Goal: Task Accomplishment & Management: Complete application form

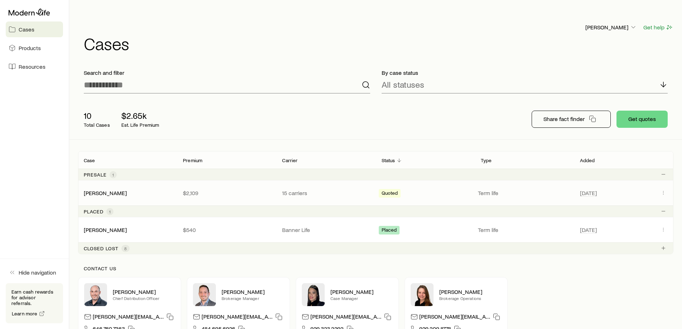
click at [252, 180] on div "[PERSON_NAME] $2,109 15 carriers Quoted Term life [DATE]" at bounding box center [375, 192] width 595 height 25
click at [662, 190] on icon "Client cases" at bounding box center [663, 193] width 6 height 6
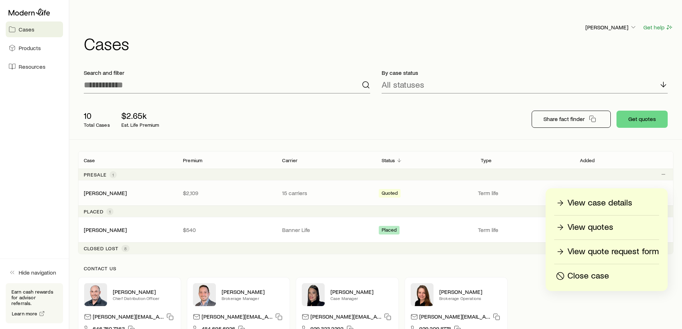
click at [583, 229] on p "View quotes" at bounding box center [590, 227] width 46 height 11
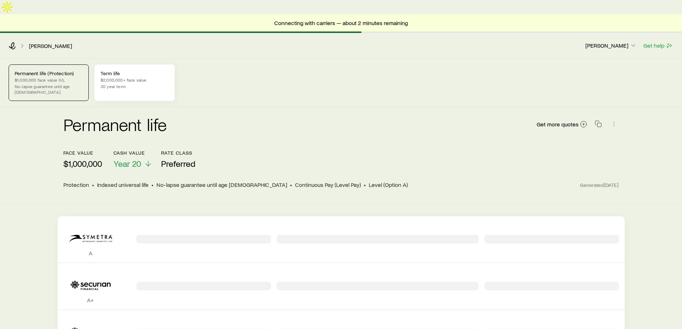
click at [116, 69] on div "Term life $2,000,000+ face value 30 year term" at bounding box center [134, 82] width 80 height 37
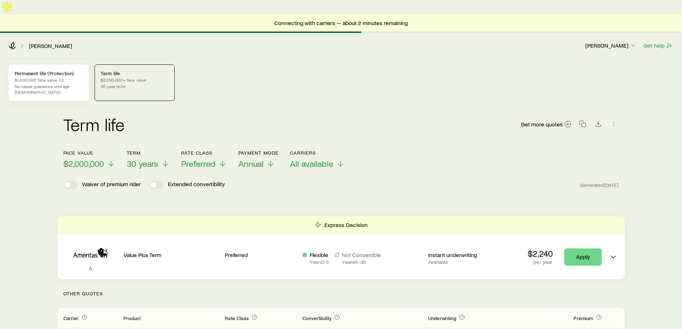
click at [50, 77] on p "$1,000,000 face value IUL" at bounding box center [49, 80] width 68 height 6
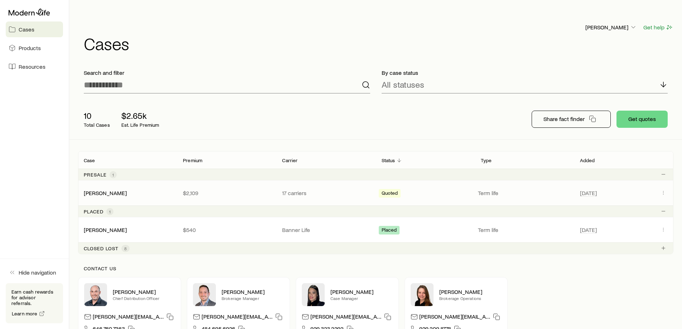
click at [258, 189] on p "$2,109" at bounding box center [227, 192] width 88 height 7
click at [100, 189] on link "[PERSON_NAME]" at bounding box center [105, 192] width 43 height 7
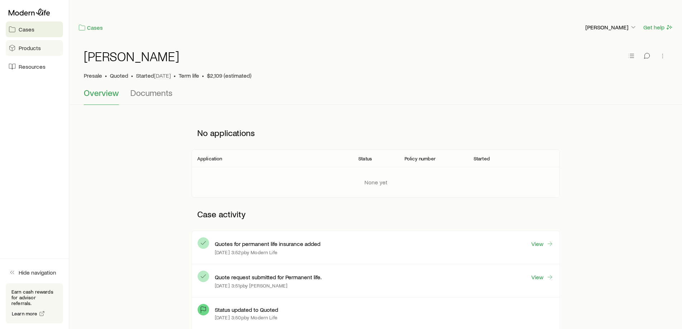
click at [29, 48] on span "Products" at bounding box center [30, 47] width 22 height 7
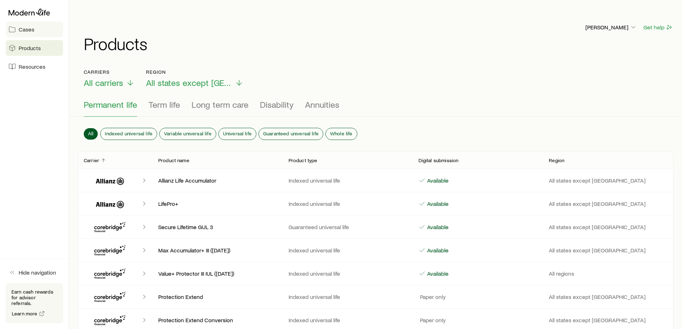
click at [29, 35] on link "Cases" at bounding box center [34, 29] width 57 height 16
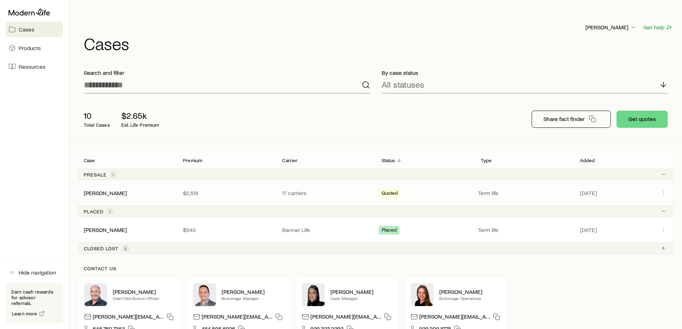
click at [297, 189] on p "17 carriers" at bounding box center [326, 192] width 88 height 7
click at [316, 189] on p "17 carriers" at bounding box center [326, 192] width 88 height 7
click at [662, 190] on icon "Client cases" at bounding box center [663, 193] width 6 height 6
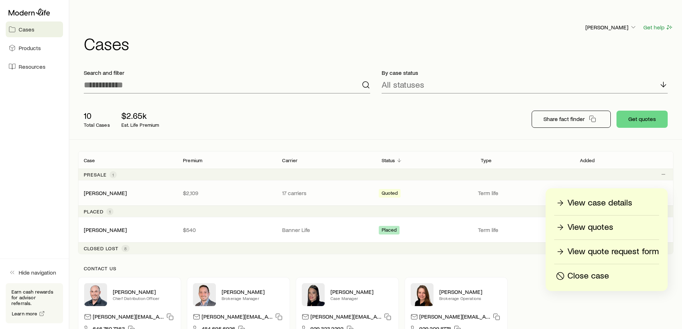
click at [600, 226] on p "View quotes" at bounding box center [590, 227] width 46 height 11
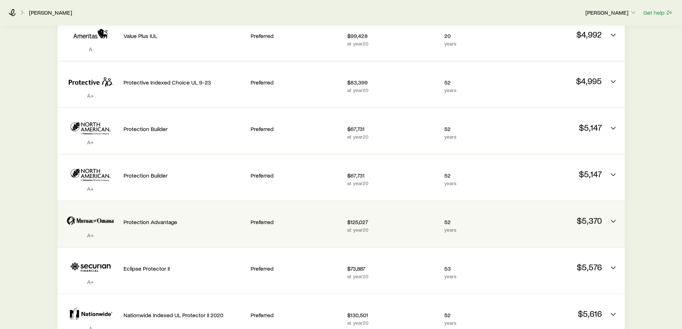
scroll to position [250, 0]
click at [613, 217] on icon "Permanent quotes" at bounding box center [613, 221] width 9 height 9
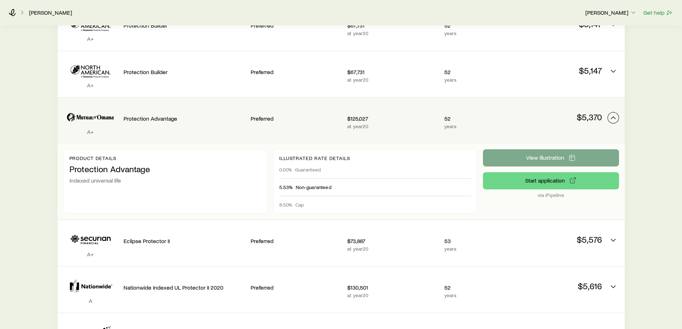
scroll to position [354, 0]
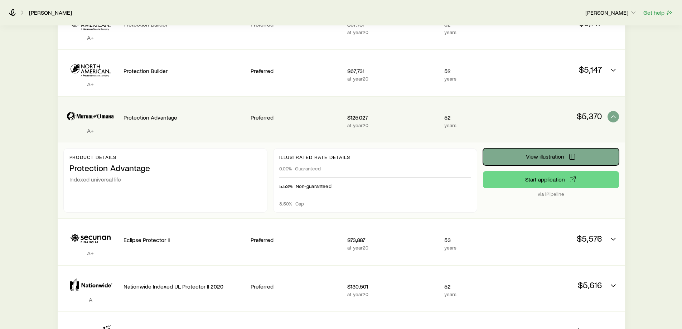
click at [573, 153] on icon "Permanent quotes" at bounding box center [571, 156] width 7 height 7
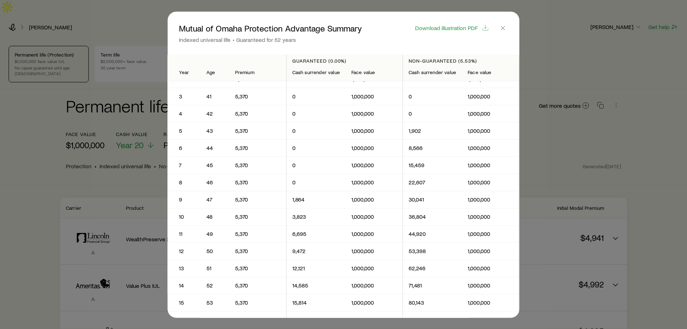
scroll to position [0, 0]
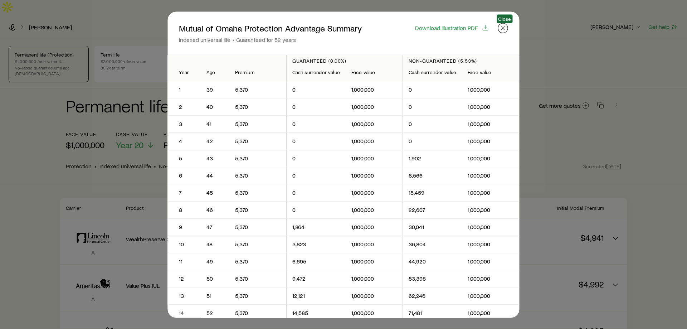
click at [503, 29] on icon "button" at bounding box center [503, 27] width 7 height 7
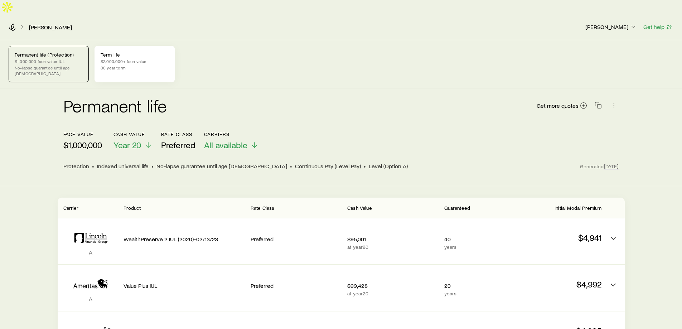
click at [111, 58] on p "$2,000,000+ face value" at bounding box center [135, 61] width 68 height 6
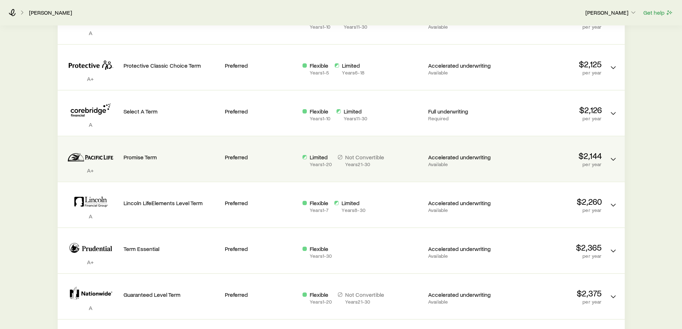
scroll to position [358, 0]
click at [383, 161] on p "Years 21 - 30" at bounding box center [364, 164] width 39 height 6
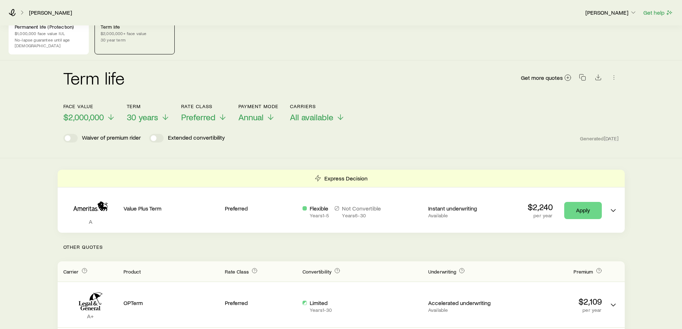
scroll to position [0, 0]
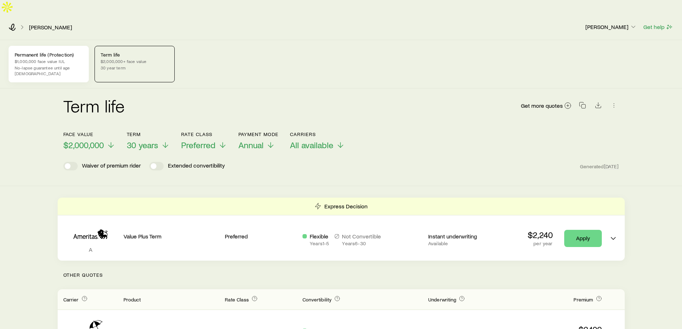
click at [43, 57] on div "Permanent life (Protection) $1,000,000 face value IUL No-lapse guarantee until …" at bounding box center [49, 64] width 80 height 37
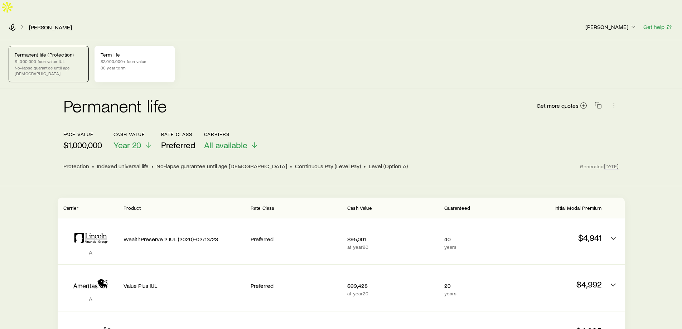
click at [144, 58] on p "$2,000,000+ face value" at bounding box center [135, 61] width 68 height 6
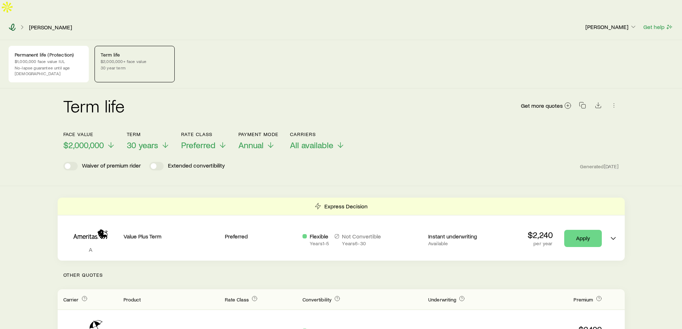
click at [14, 24] on icon at bounding box center [12, 27] width 7 height 7
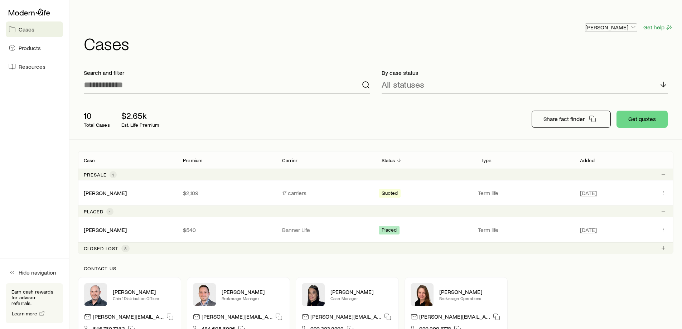
click at [625, 24] on p "[PERSON_NAME]" at bounding box center [611, 27] width 52 height 7
click at [590, 31] on span "Licenses and contracts" at bounding box center [596, 32] width 59 height 7
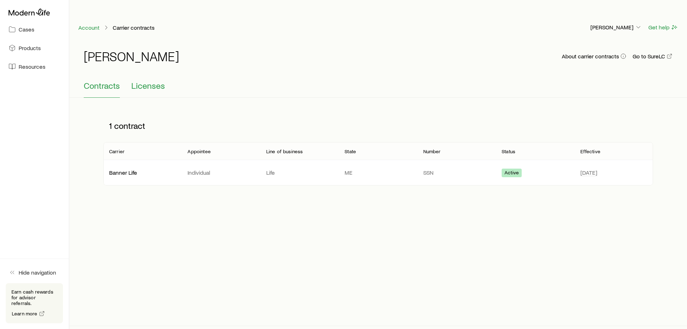
click at [149, 81] on span "Licenses" at bounding box center [148, 86] width 34 height 10
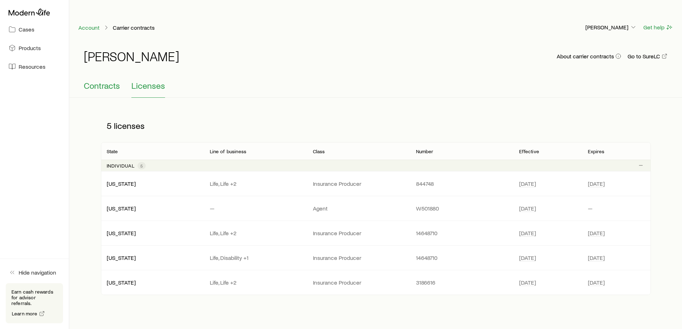
click at [107, 81] on span "Contracts" at bounding box center [102, 86] width 36 height 10
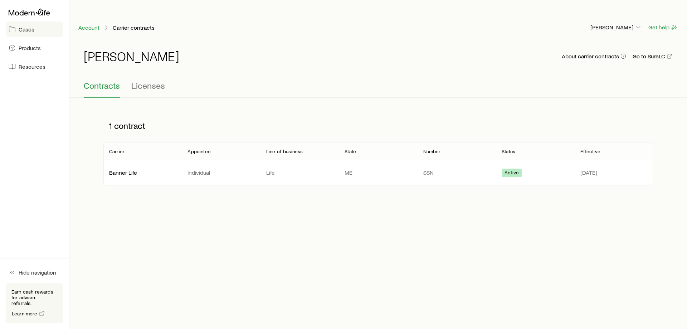
click at [29, 33] on span "Cases" at bounding box center [27, 29] width 16 height 7
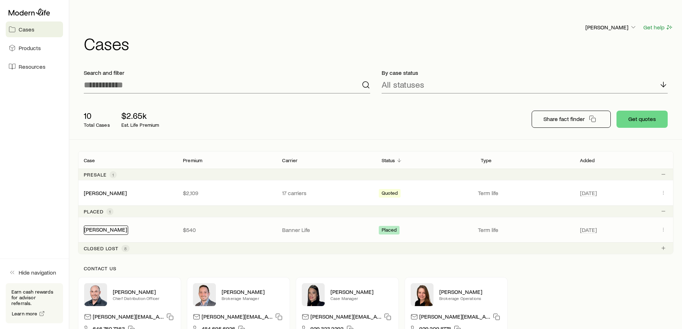
click at [98, 226] on link "[PERSON_NAME]" at bounding box center [105, 229] width 43 height 7
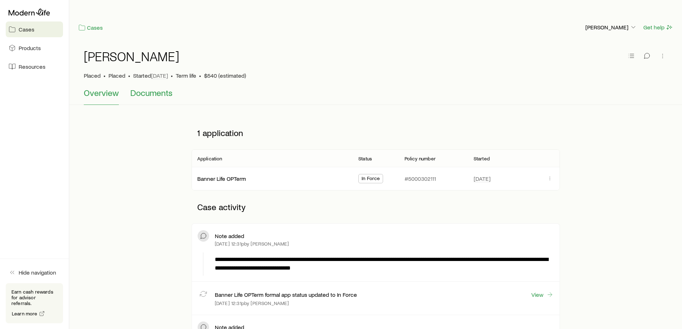
click at [153, 88] on span "Documents" at bounding box center [151, 93] width 42 height 10
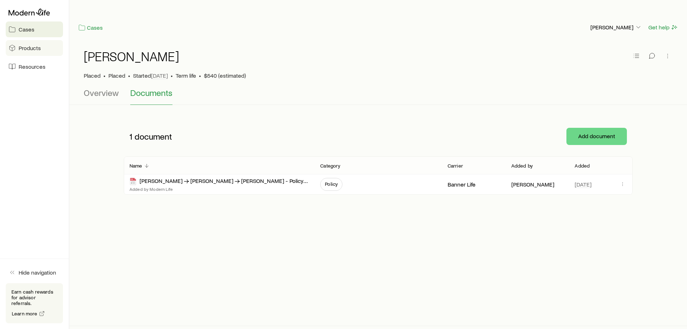
click at [25, 49] on span "Products" at bounding box center [30, 47] width 22 height 7
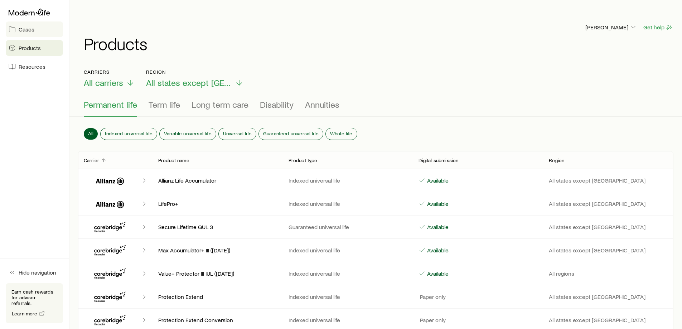
click at [24, 25] on link "Cases" at bounding box center [34, 29] width 57 height 16
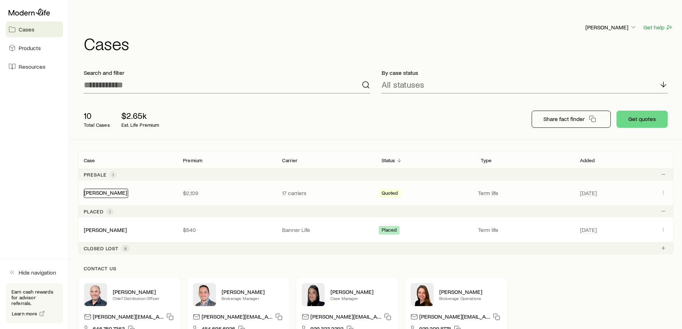
click at [107, 189] on link "[PERSON_NAME]" at bounding box center [105, 192] width 43 height 7
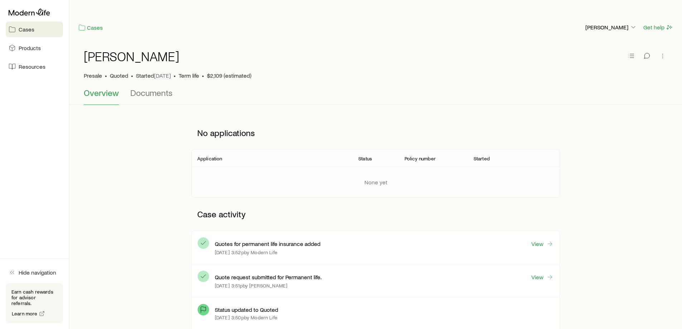
click at [22, 29] on span "Cases" at bounding box center [27, 29] width 16 height 7
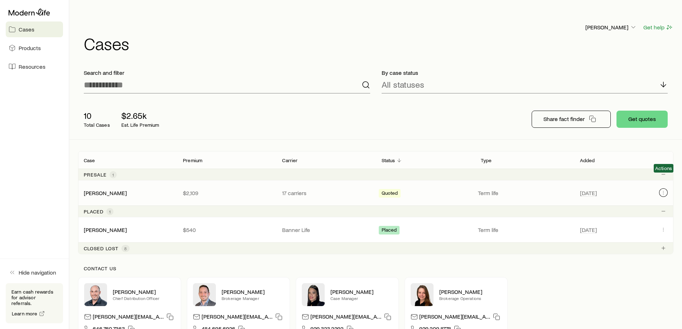
click at [663, 188] on button "Client cases" at bounding box center [663, 192] width 9 height 9
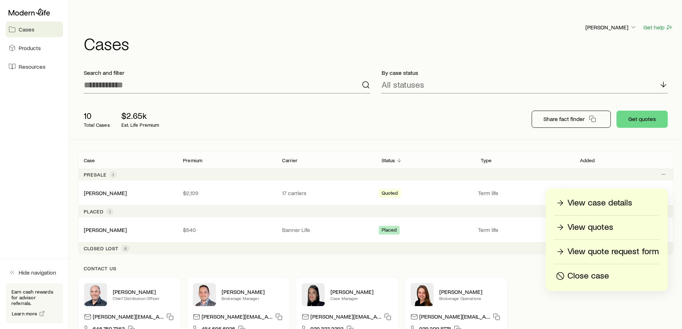
click at [592, 224] on p "View quotes" at bounding box center [590, 227] width 46 height 11
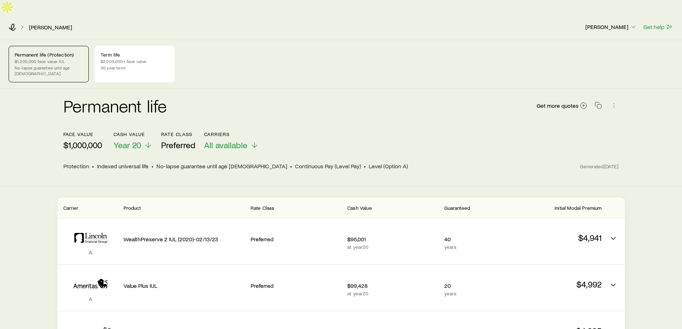
click at [359, 102] on div "Permanent life Get more quotes" at bounding box center [340, 110] width 555 height 26
click at [107, 58] on p "$2,000,000+ face value" at bounding box center [135, 61] width 68 height 6
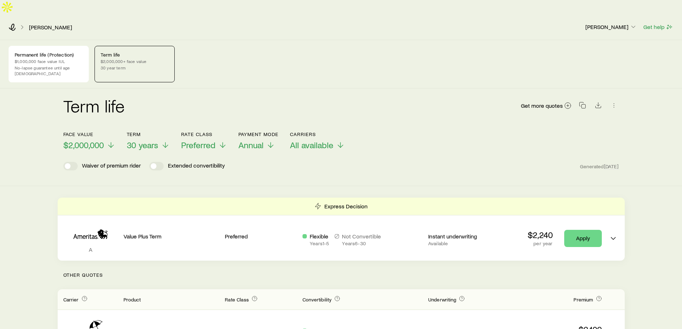
click at [428, 123] on div "Face value $2,000,000 Term 30 years Rate Class Preferred Payment Mode Annual Ca…" at bounding box center [340, 137] width 555 height 28
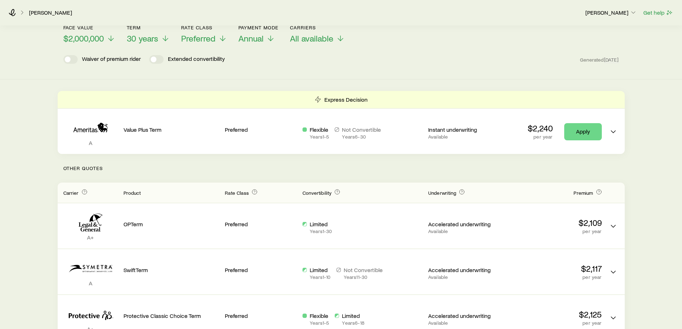
scroll to position [107, 0]
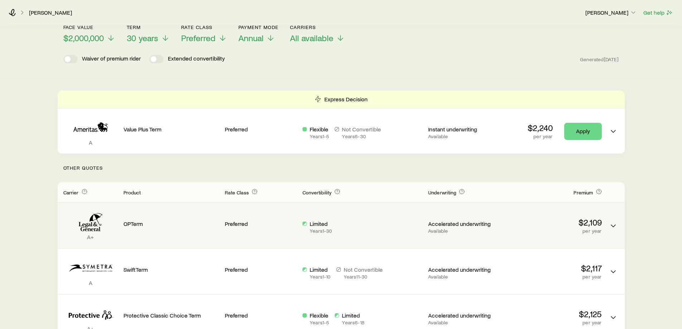
click at [340, 220] on div "Limited Years 1 - 30" at bounding box center [362, 227] width 120 height 14
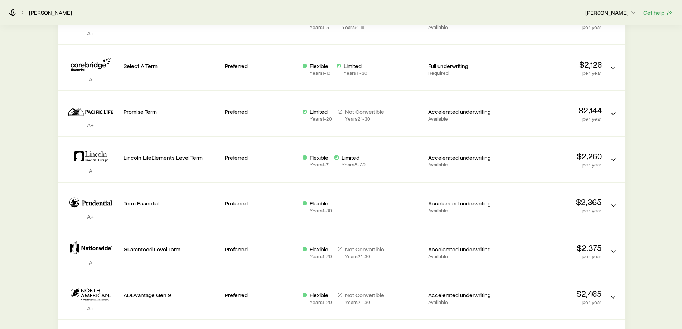
scroll to position [465, 0]
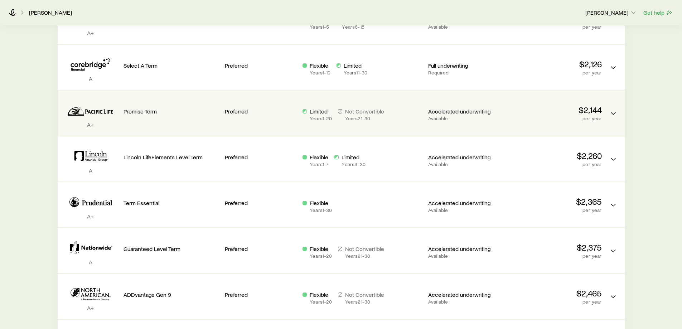
click at [272, 96] on div "Preferred" at bounding box center [261, 110] width 72 height 28
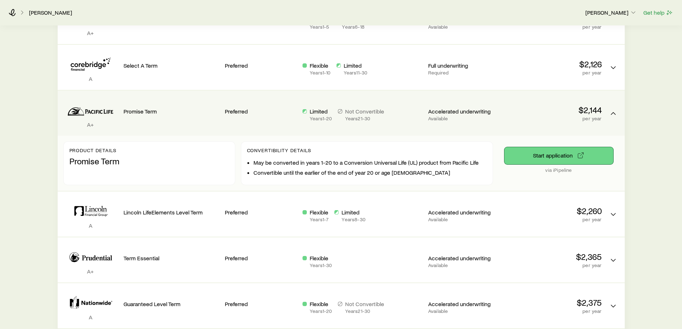
click at [550, 147] on button "Start application" at bounding box center [558, 155] width 109 height 17
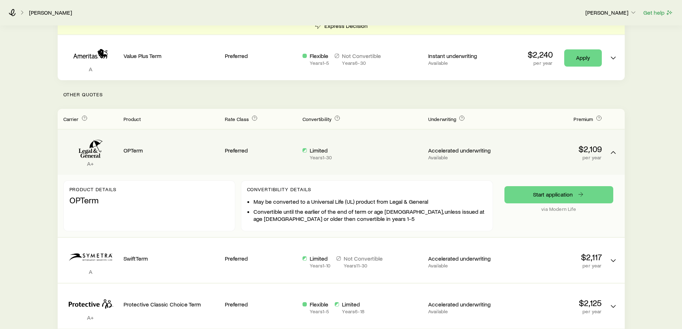
scroll to position [181, 0]
click at [379, 135] on div "Limited Years 1 - 30" at bounding box center [362, 152] width 120 height 34
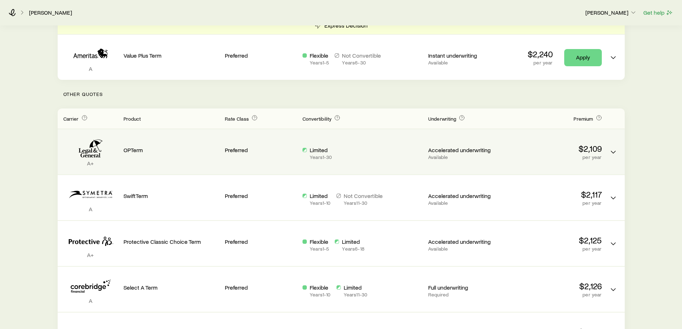
click at [473, 135] on div "Accelerated underwriting Available" at bounding box center [464, 147] width 72 height 25
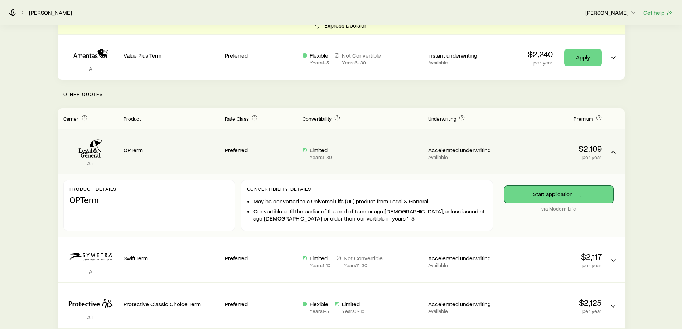
click at [555, 186] on link "Start application" at bounding box center [558, 194] width 109 height 17
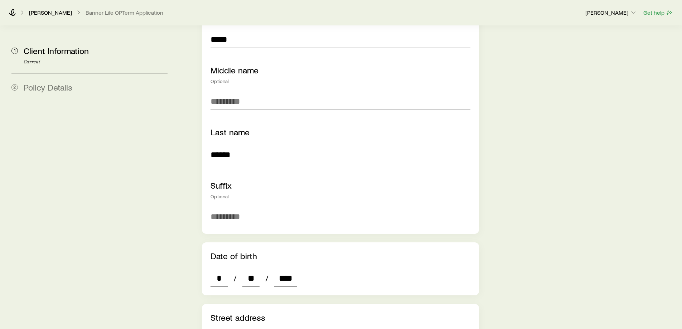
scroll to position [143, 0]
click at [248, 146] on input "******" at bounding box center [339, 154] width 259 height 17
type input "******"
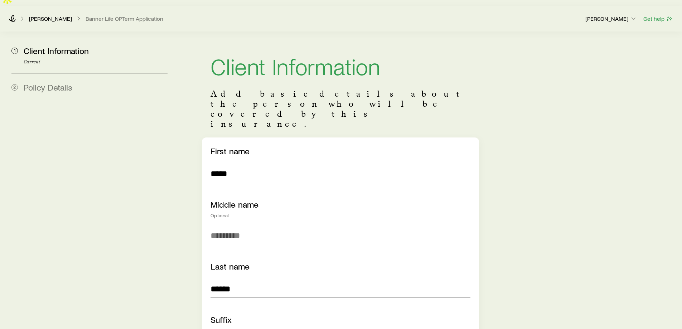
scroll to position [0, 0]
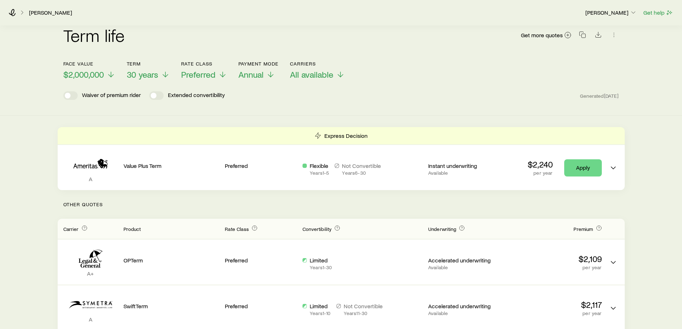
scroll to position [70, 0]
click at [257, 70] on span "Annual" at bounding box center [250, 75] width 25 height 10
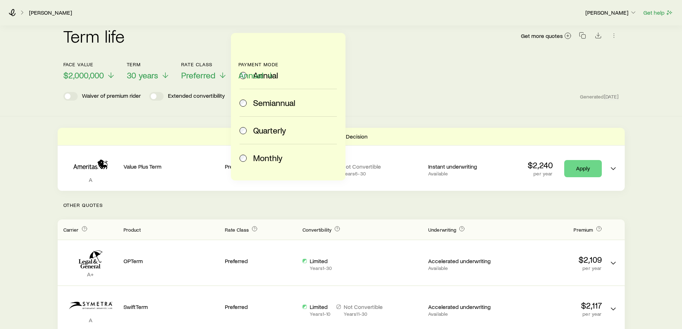
click at [260, 157] on span "Monthly" at bounding box center [267, 158] width 29 height 10
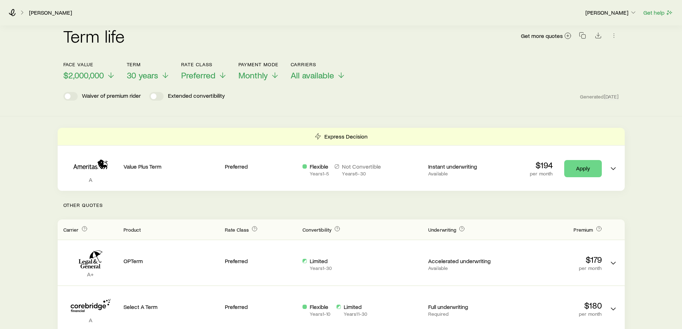
click at [282, 92] on div "Waiver of premium rider Extended convertibility Generated [DATE]" at bounding box center [340, 96] width 555 height 9
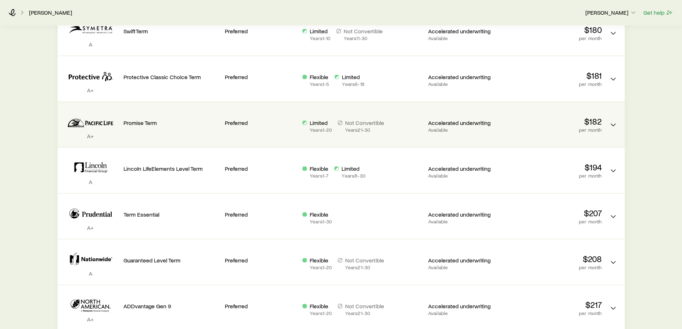
scroll to position [392, 0]
click at [611, 120] on icon "Term quotes" at bounding box center [613, 124] width 9 height 9
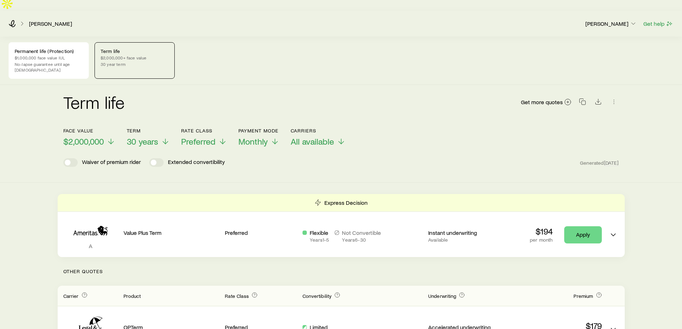
scroll to position [0, 0]
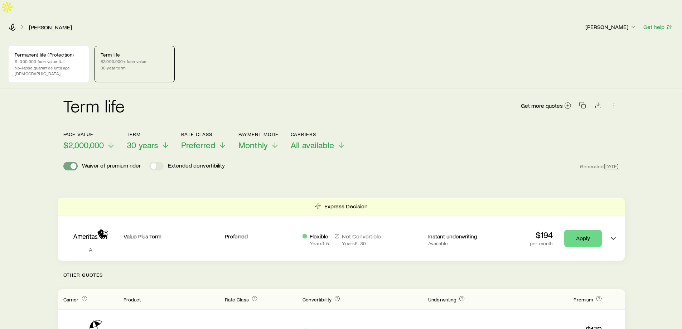
click at [69, 162] on span at bounding box center [70, 166] width 14 height 9
click at [73, 162] on span at bounding box center [70, 166] width 14 height 9
click at [154, 162] on span at bounding box center [156, 166] width 14 height 9
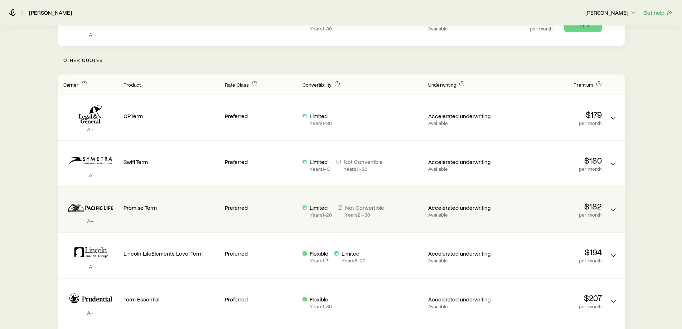
scroll to position [214, 0]
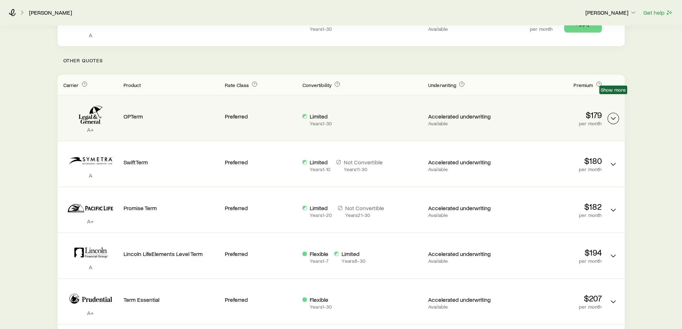
click at [615, 114] on icon "Term quotes" at bounding box center [613, 118] width 9 height 9
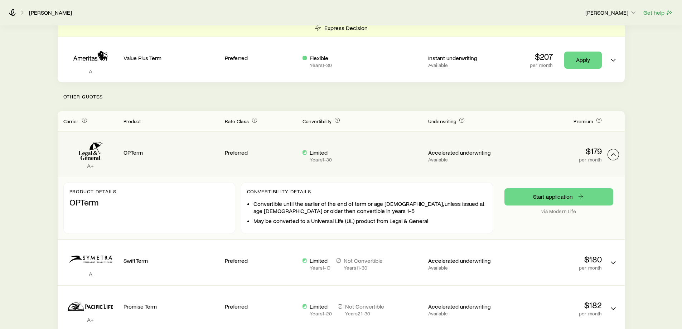
scroll to position [179, 0]
click at [552, 208] on p "via Modern Life" at bounding box center [558, 211] width 109 height 6
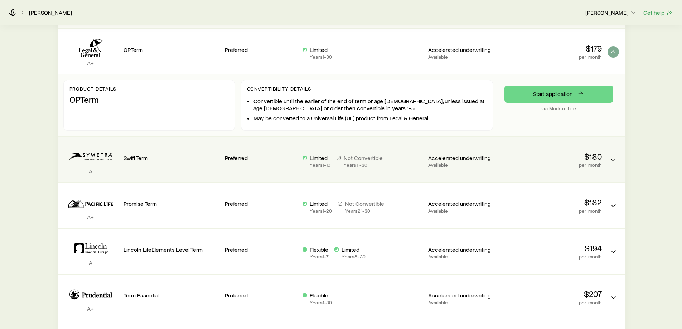
scroll to position [286, 0]
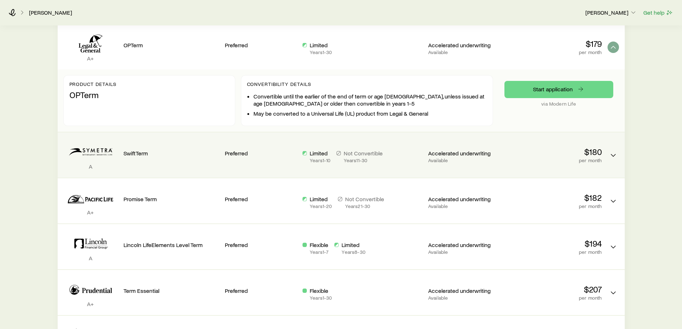
click at [385, 145] on div "Limited Years 1 - 10 Not Convertible Years 11 - 30" at bounding box center [362, 155] width 120 height 34
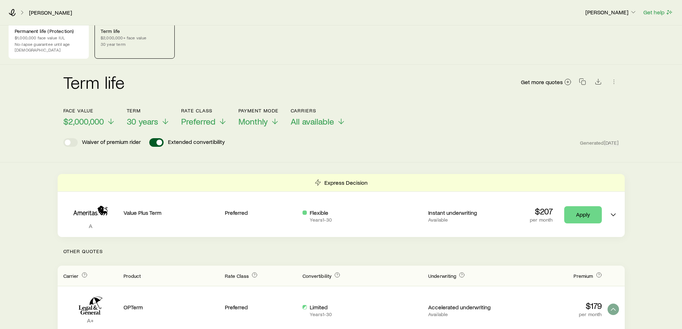
scroll to position [0, 0]
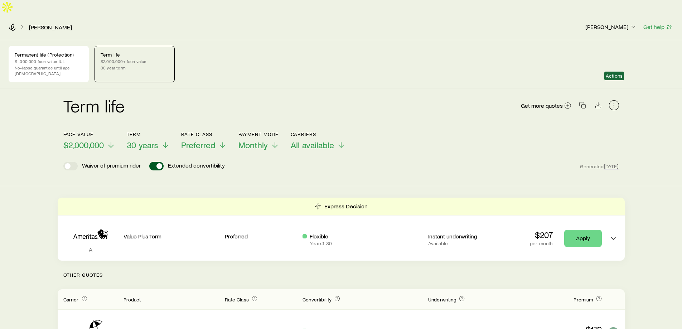
click at [612, 102] on icon "button" at bounding box center [613, 105] width 7 height 7
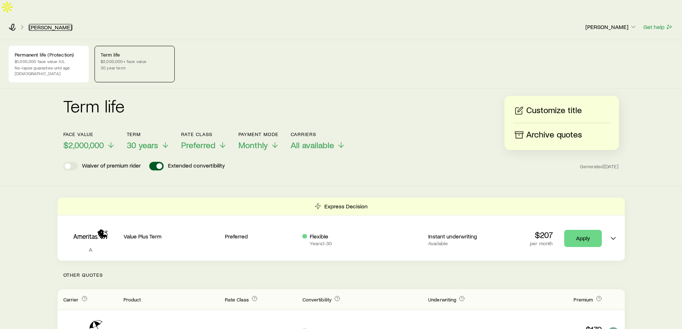
click at [33, 24] on link "[PERSON_NAME]" at bounding box center [51, 27] width 44 height 7
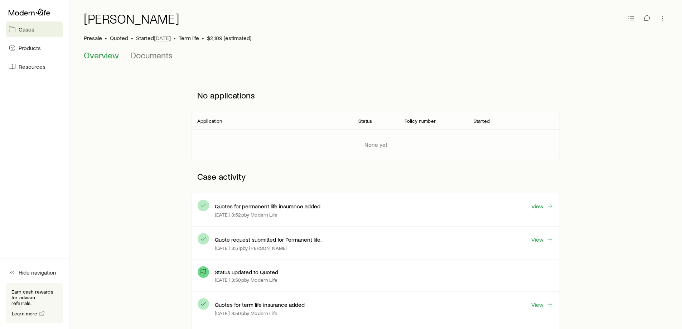
scroll to position [36, 0]
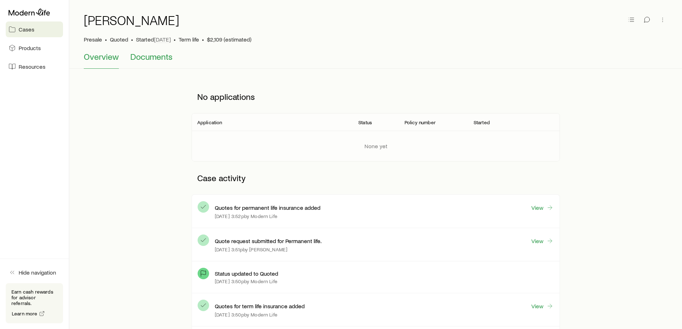
click at [147, 52] on span "Documents" at bounding box center [151, 57] width 42 height 10
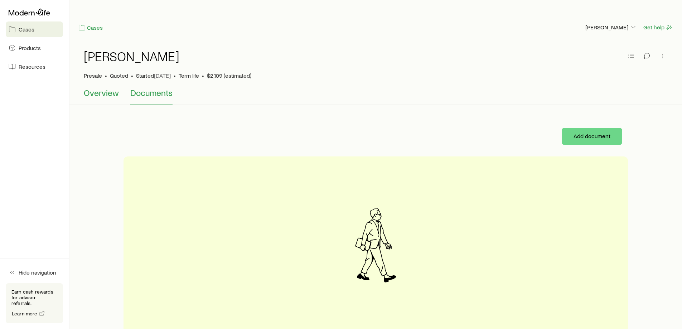
click at [95, 88] on span "Overview" at bounding box center [101, 93] width 35 height 10
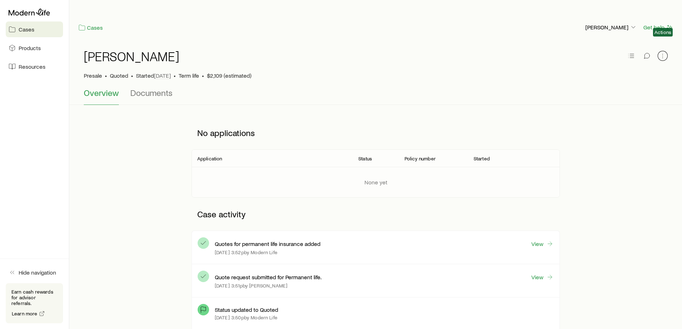
click at [662, 56] on icon "button" at bounding box center [662, 56] width 0 height 0
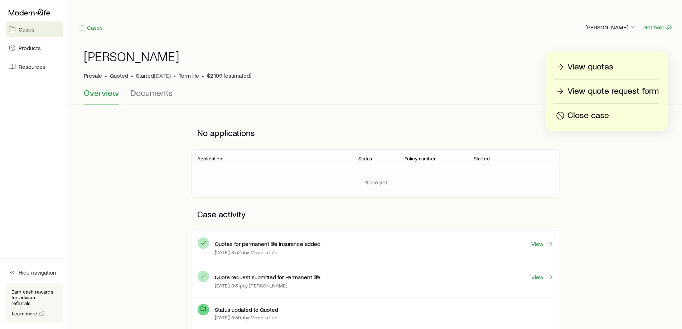
click at [591, 67] on p "View quotes" at bounding box center [590, 66] width 46 height 11
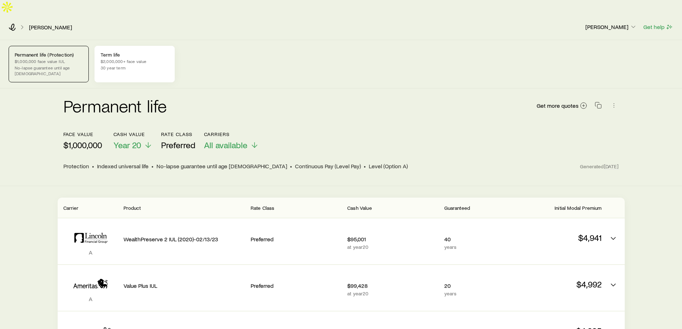
click at [130, 58] on p "$2,000,000+ face value" at bounding box center [135, 61] width 68 height 6
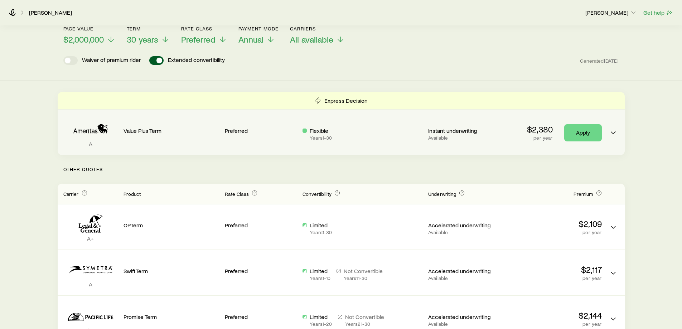
scroll to position [107, 0]
click at [277, 122] on div "Preferred" at bounding box center [261, 129] width 72 height 28
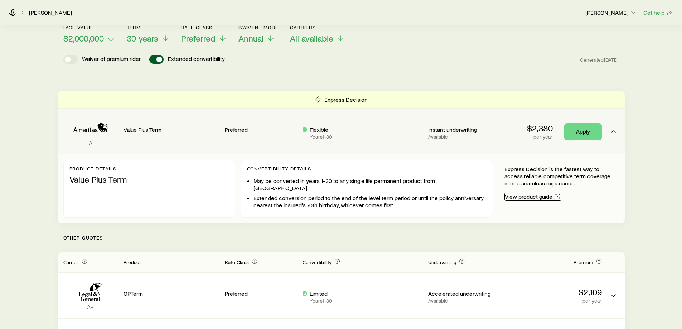
click at [543, 193] on link "View product guide" at bounding box center [532, 197] width 57 height 8
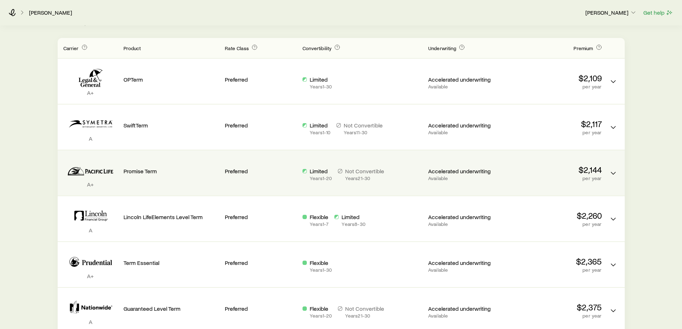
scroll to position [321, 0]
click at [613, 169] on icon "Term quotes" at bounding box center [613, 173] width 9 height 9
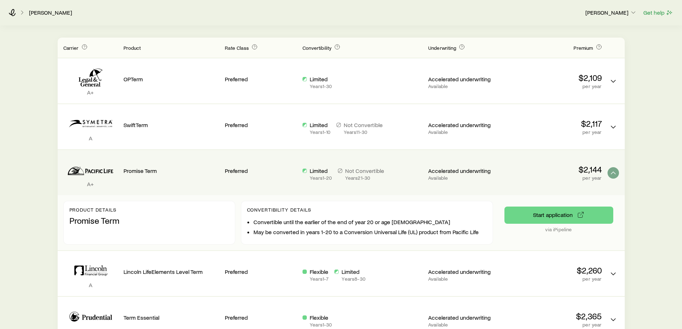
click at [96, 180] on p "A+" at bounding box center [90, 183] width 54 height 7
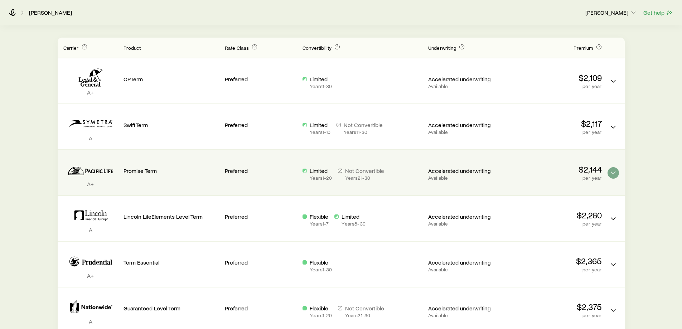
click at [98, 159] on icon "Term quotes" at bounding box center [90, 170] width 54 height 22
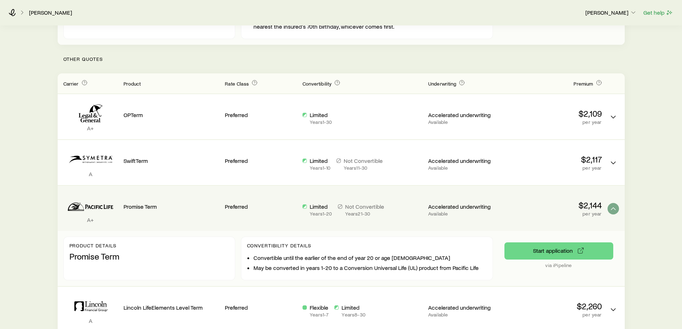
scroll to position [286, 0]
click at [218, 191] on div "Promise Term" at bounding box center [171, 208] width 96 height 34
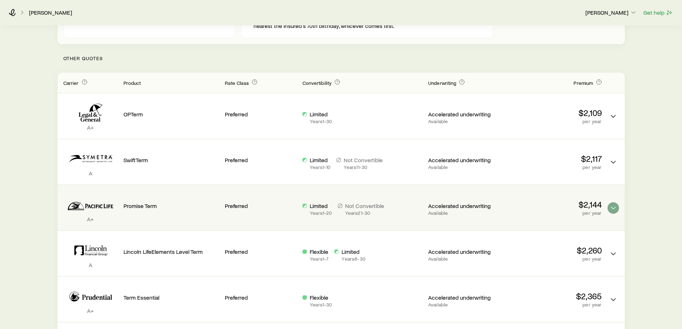
click at [218, 191] on div "Promise Term" at bounding box center [171, 208] width 96 height 34
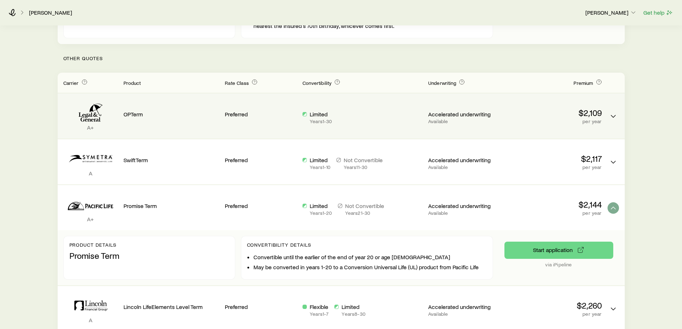
click at [548, 118] on p "per year" at bounding box center [554, 121] width 96 height 6
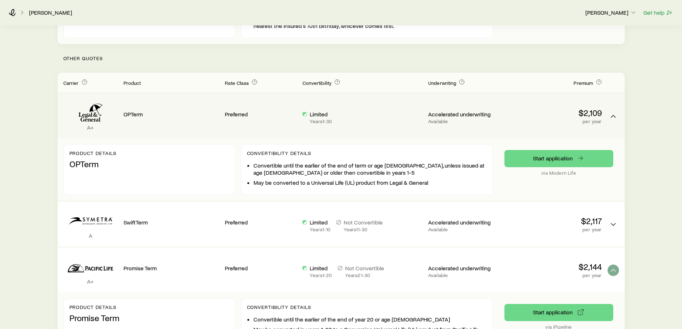
click at [548, 118] on p "per year" at bounding box center [554, 121] width 96 height 6
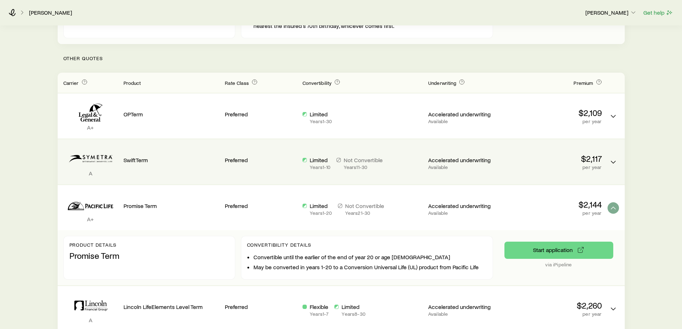
click at [553, 154] on p "$2,117" at bounding box center [554, 159] width 96 height 10
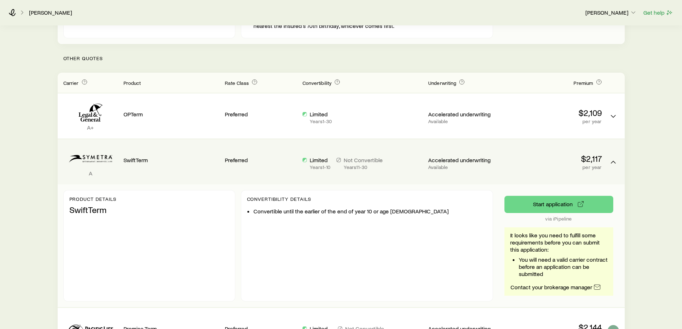
click at [553, 154] on p "$2,117" at bounding box center [554, 159] width 96 height 10
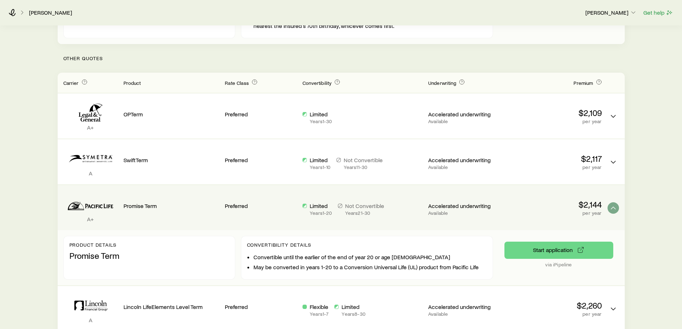
drag, startPoint x: 394, startPoint y: 222, endPoint x: 398, endPoint y: 225, distance: 4.6
click at [395, 236] on div "Convertibility Details Convertible until the earlier of the end of year 20 or a…" at bounding box center [367, 258] width 252 height 44
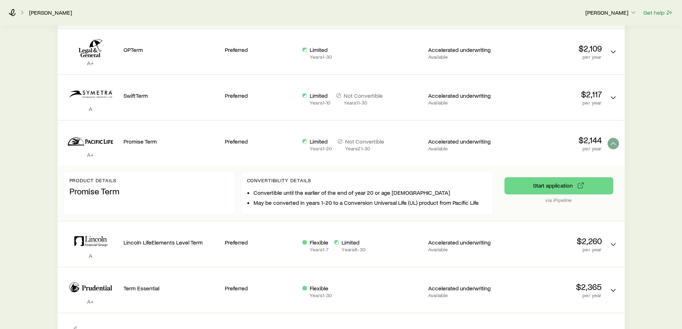
scroll to position [284, 0]
